Goal: Transaction & Acquisition: Obtain resource

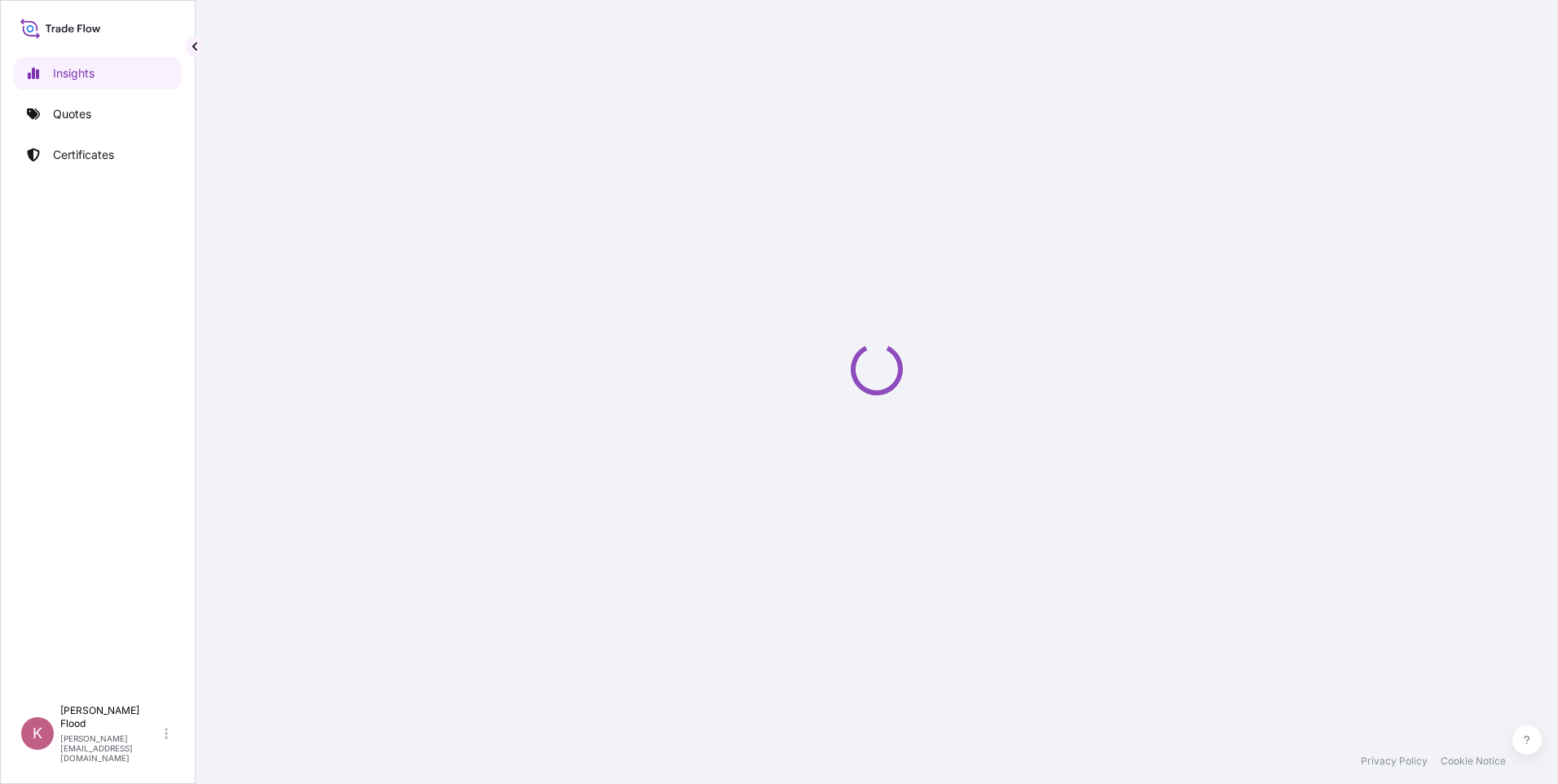
select select "2025"
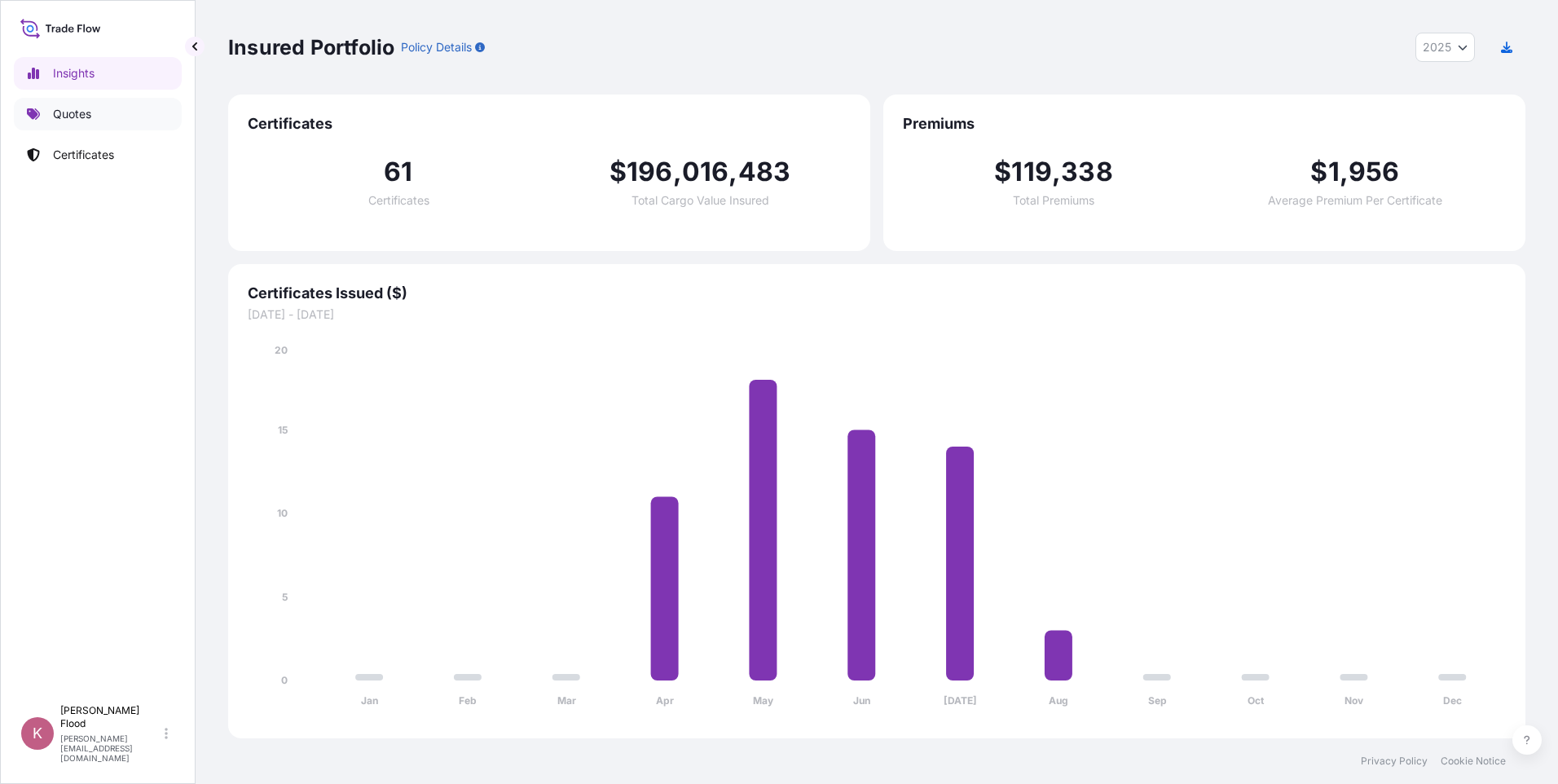
click at [72, 117] on p "Quotes" at bounding box center [71, 114] width 39 height 16
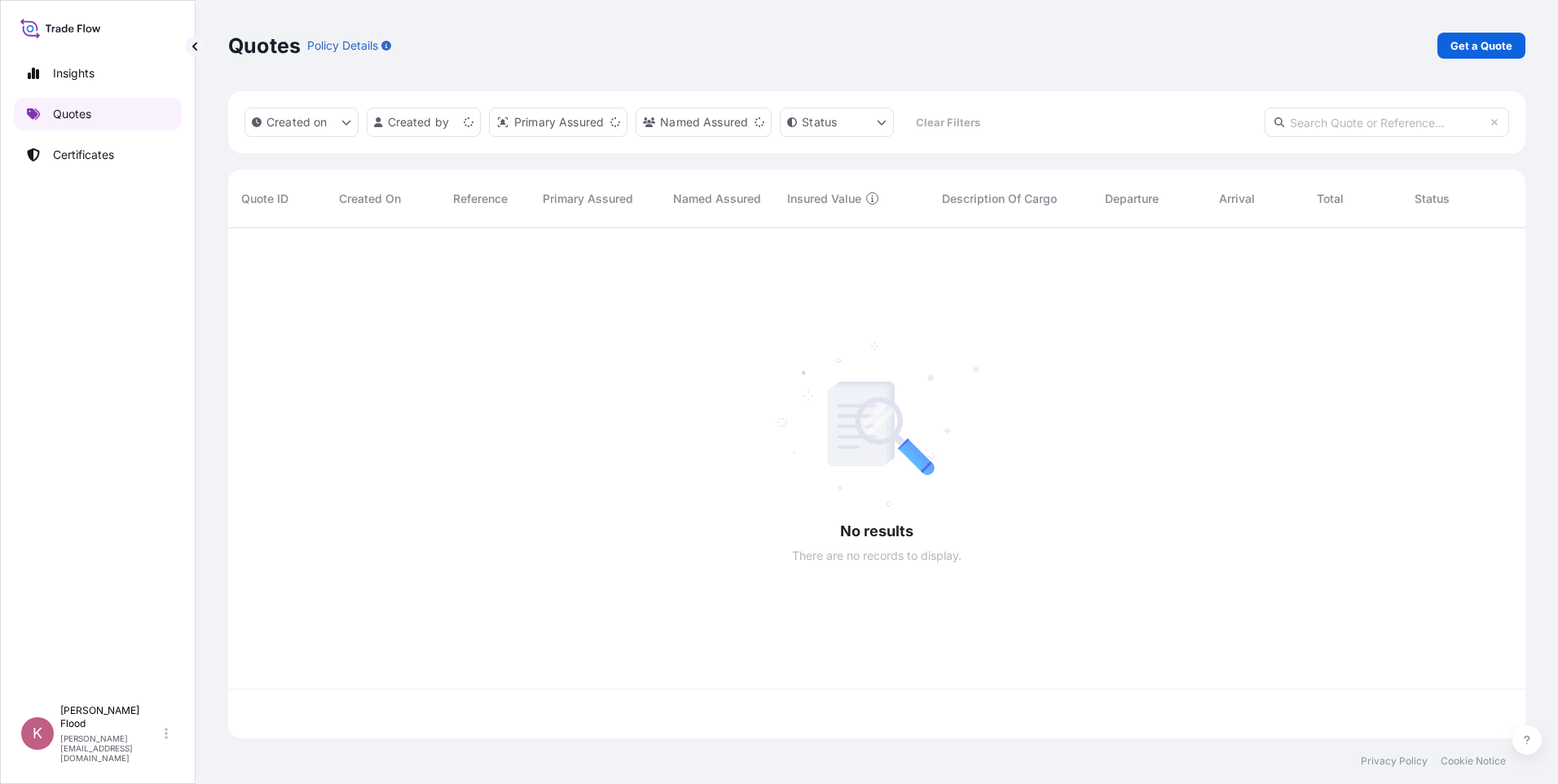
scroll to position [507, 1285]
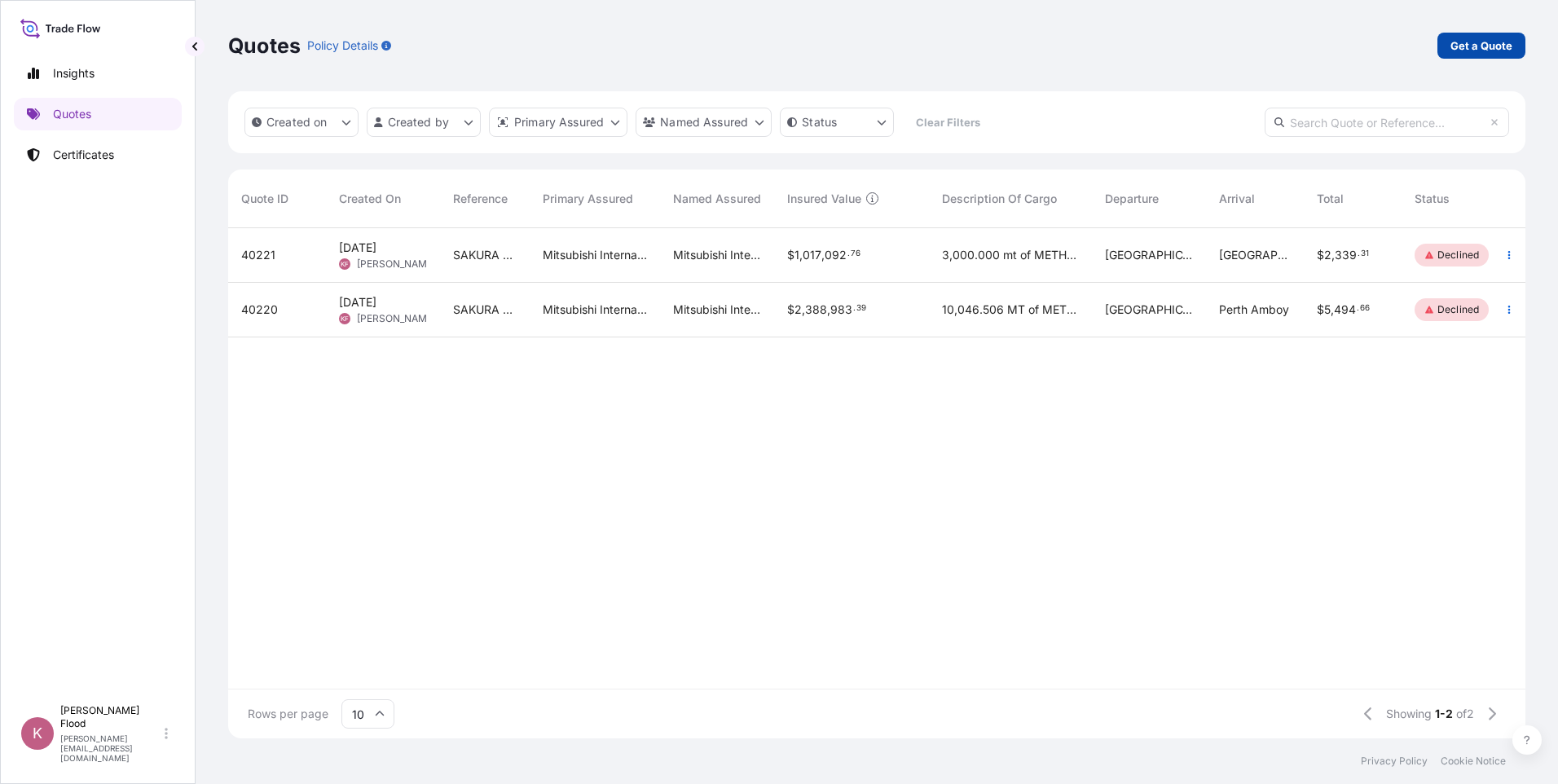
click at [1473, 47] on p "Get a Quote" at bounding box center [1482, 45] width 62 height 16
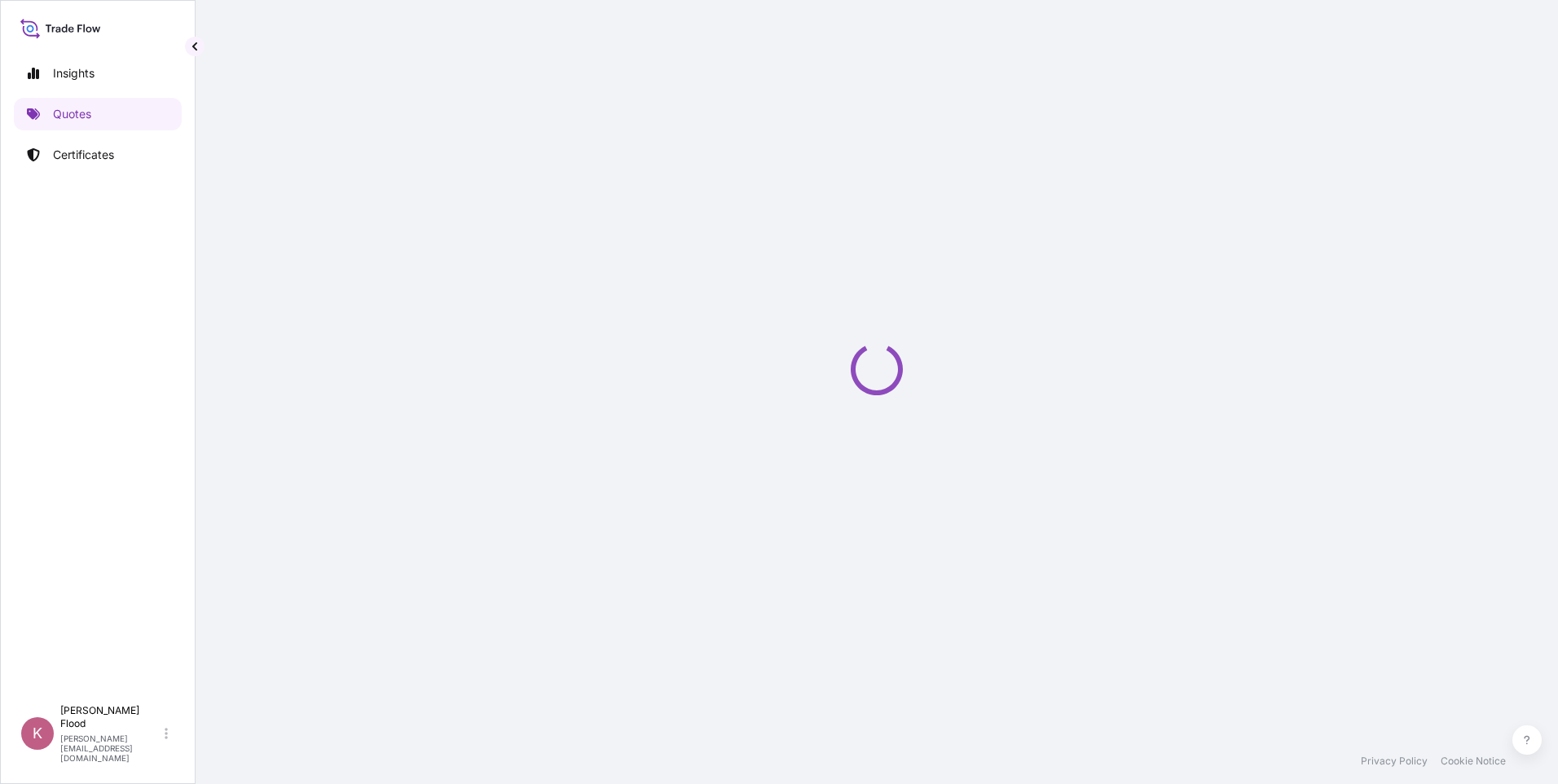
scroll to position [9, 0]
select select "Ocean Vessel"
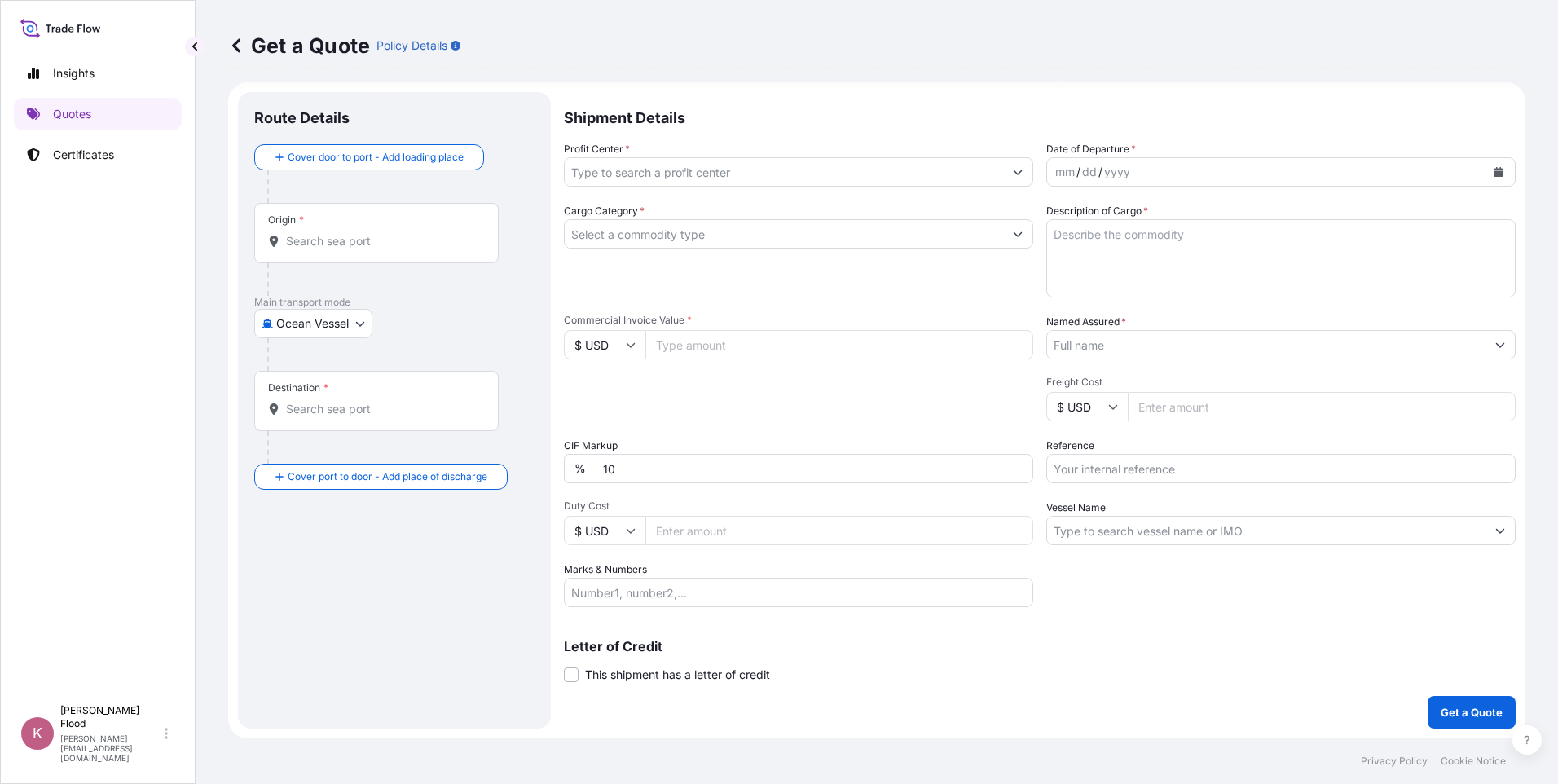
click at [374, 229] on div "Origin *" at bounding box center [376, 233] width 244 height 60
click at [374, 233] on input "Origin *" at bounding box center [382, 241] width 193 height 16
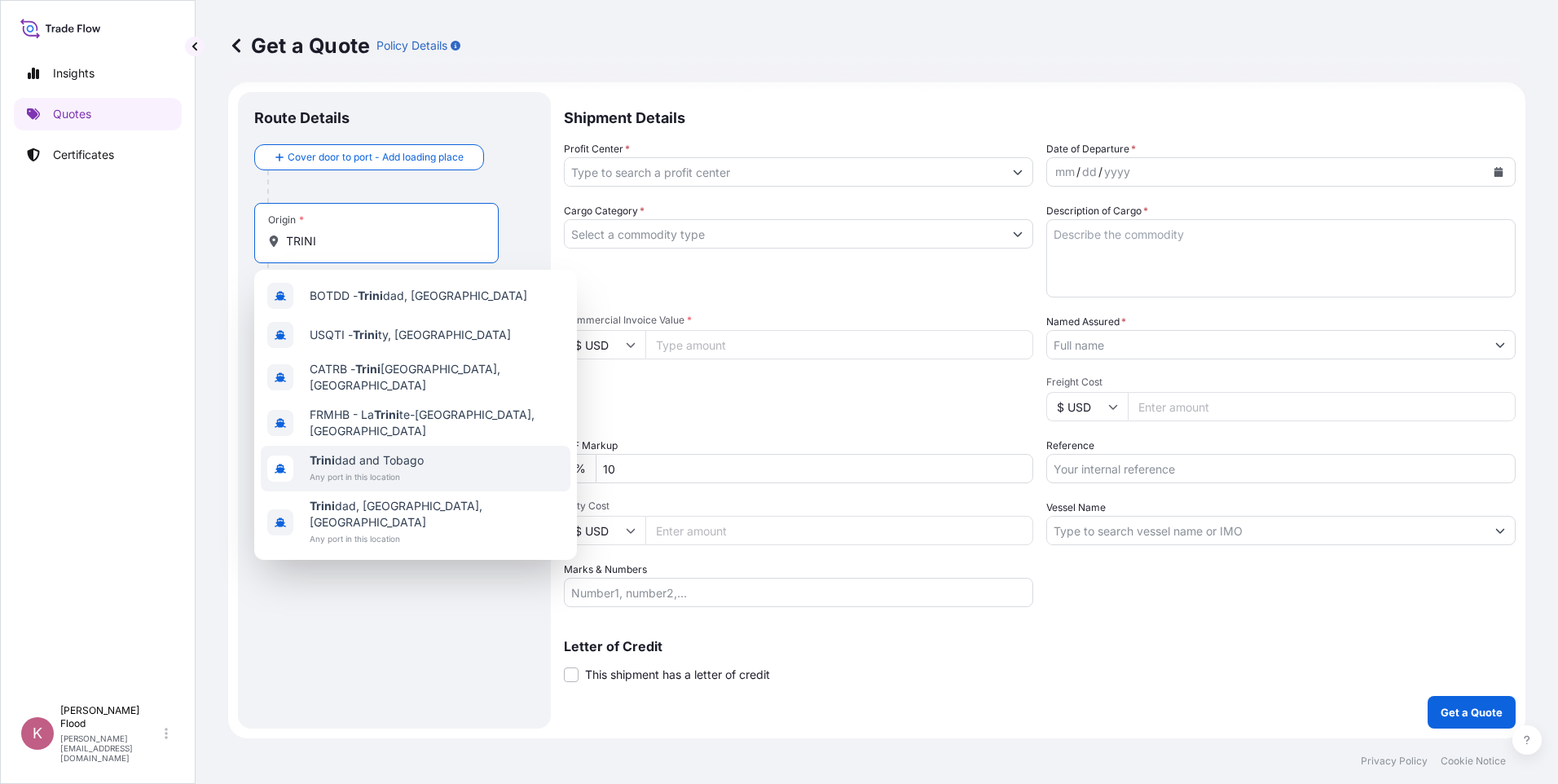
click at [400, 455] on span "Trini dad and Tobago" at bounding box center [366, 460] width 114 height 16
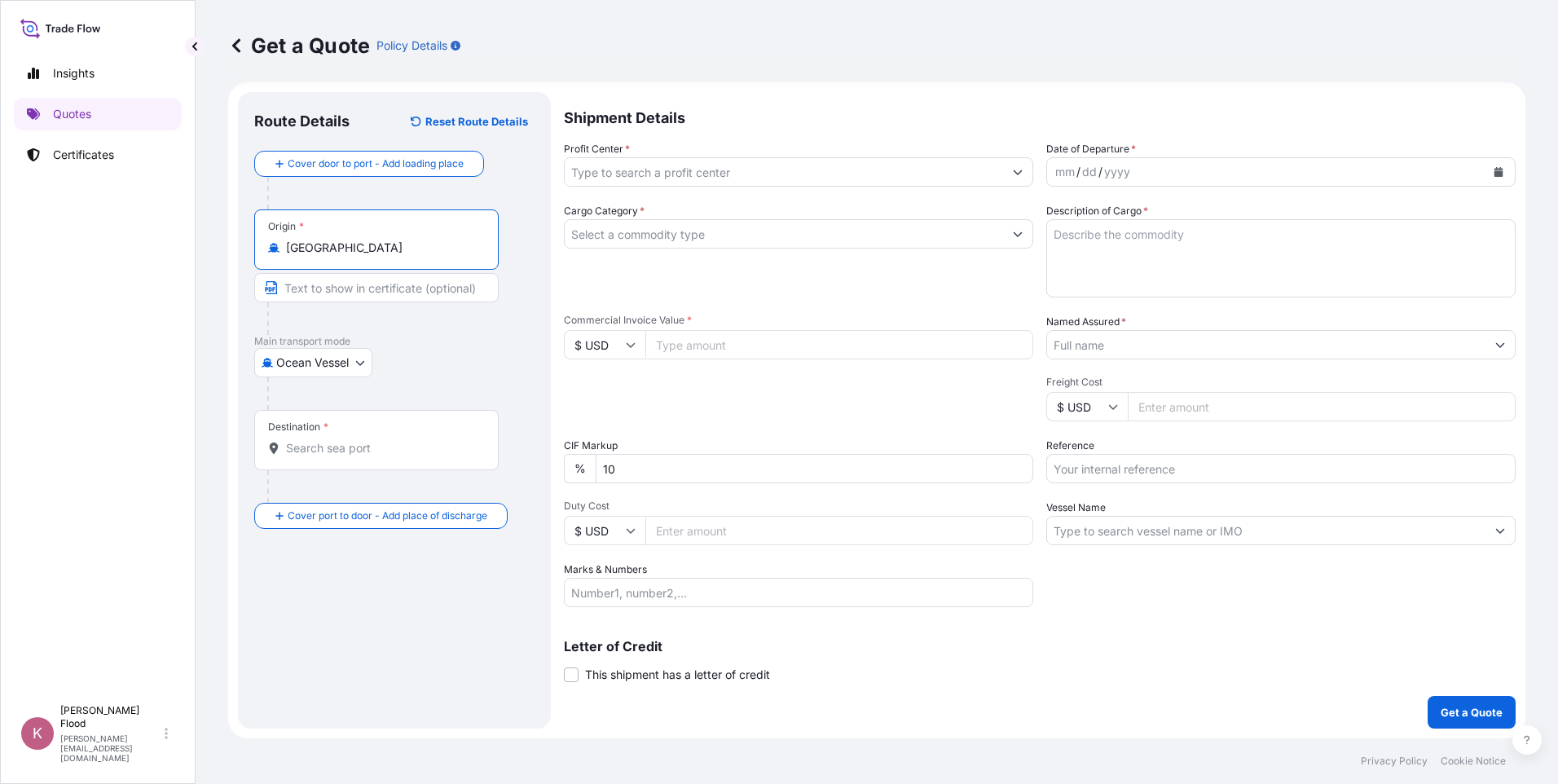
type input "Trinidad and Tobago"
click at [421, 442] on input "Destination *" at bounding box center [382, 447] width 193 height 16
